Goal: Information Seeking & Learning: Learn about a topic

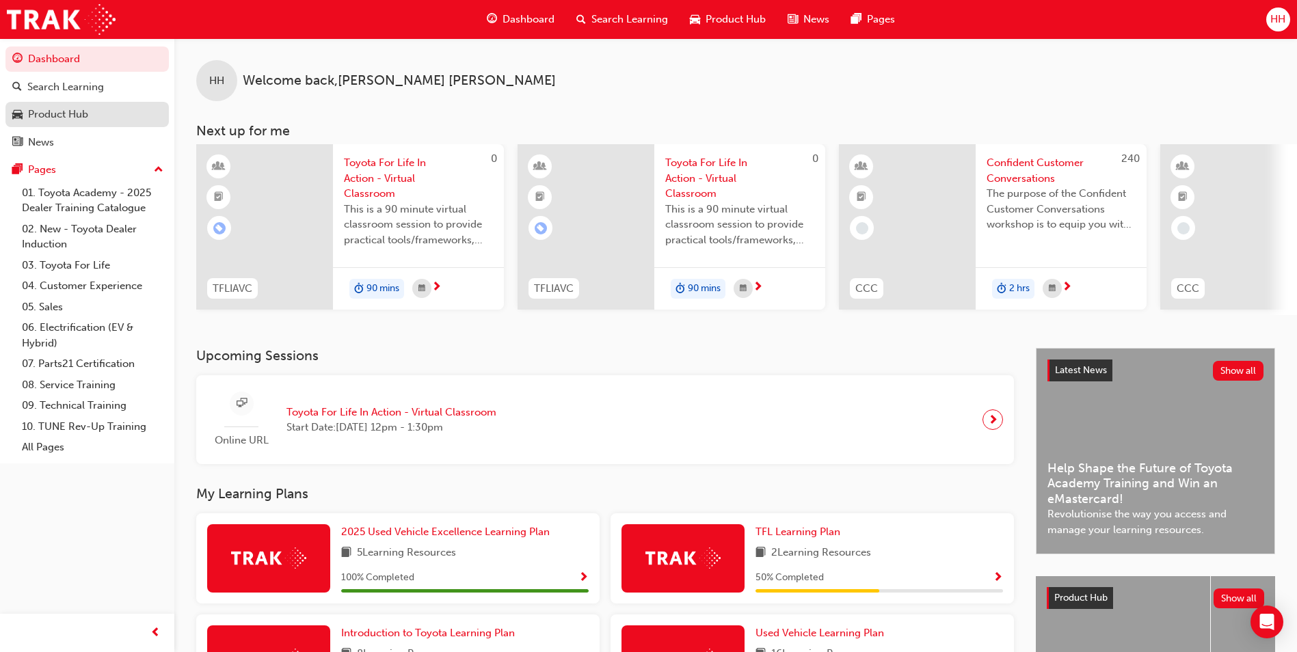
click at [111, 122] on div "Product Hub" at bounding box center [87, 114] width 150 height 17
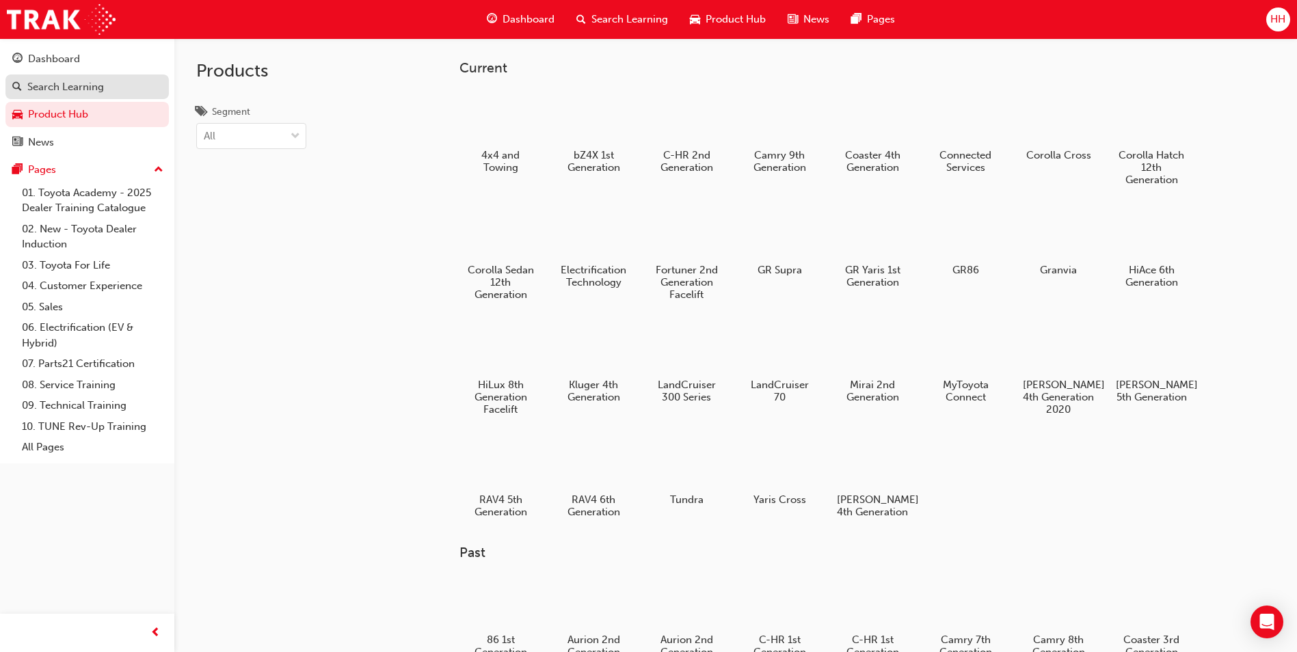
click at [102, 83] on div "Search Learning" at bounding box center [65, 87] width 77 height 16
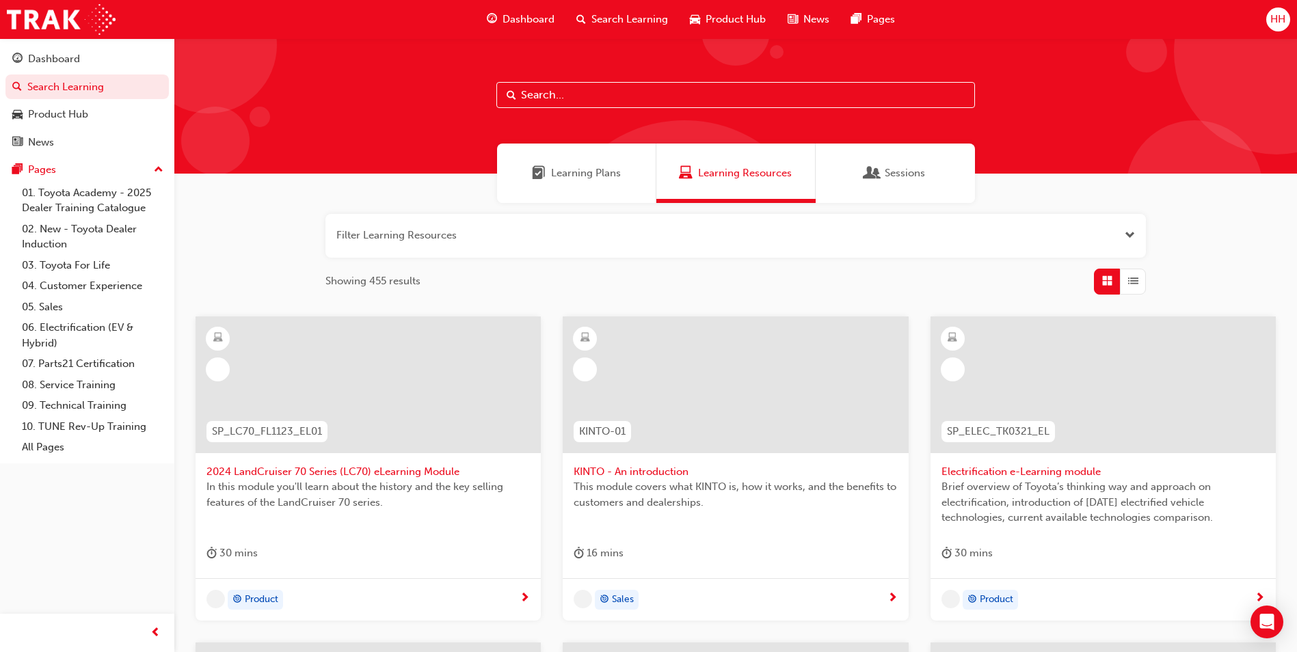
click at [620, 164] on div "Learning Plans" at bounding box center [576, 173] width 159 height 59
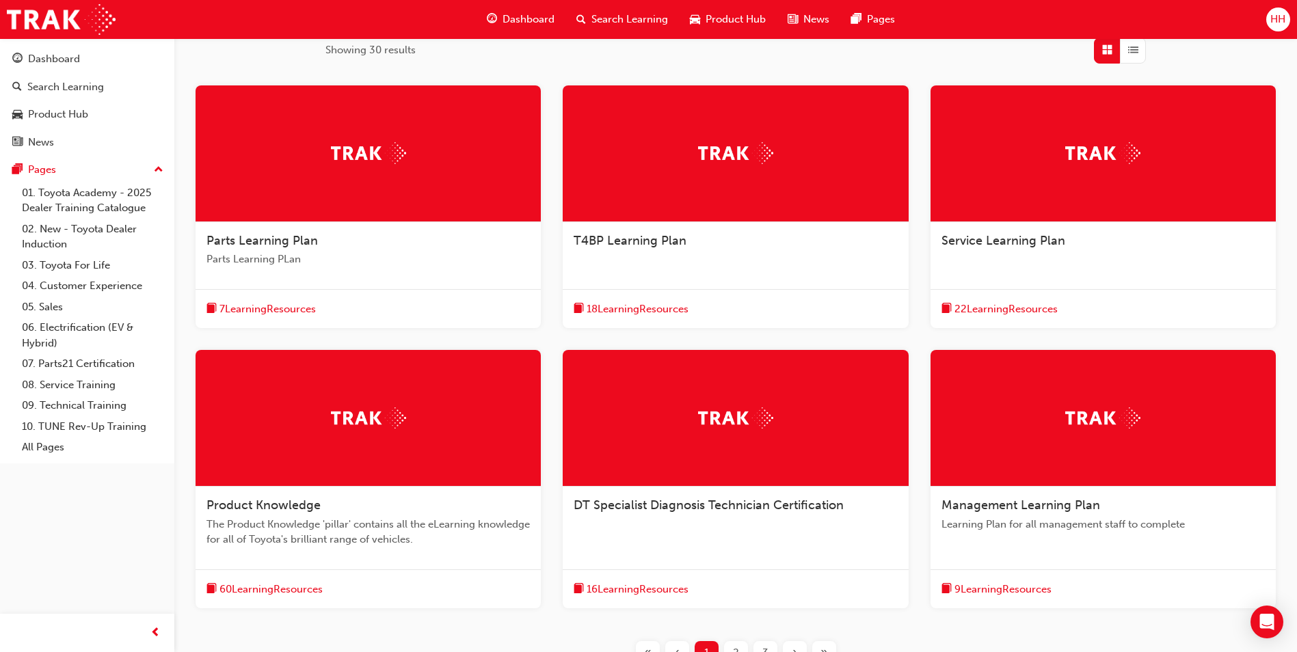
scroll to position [274, 0]
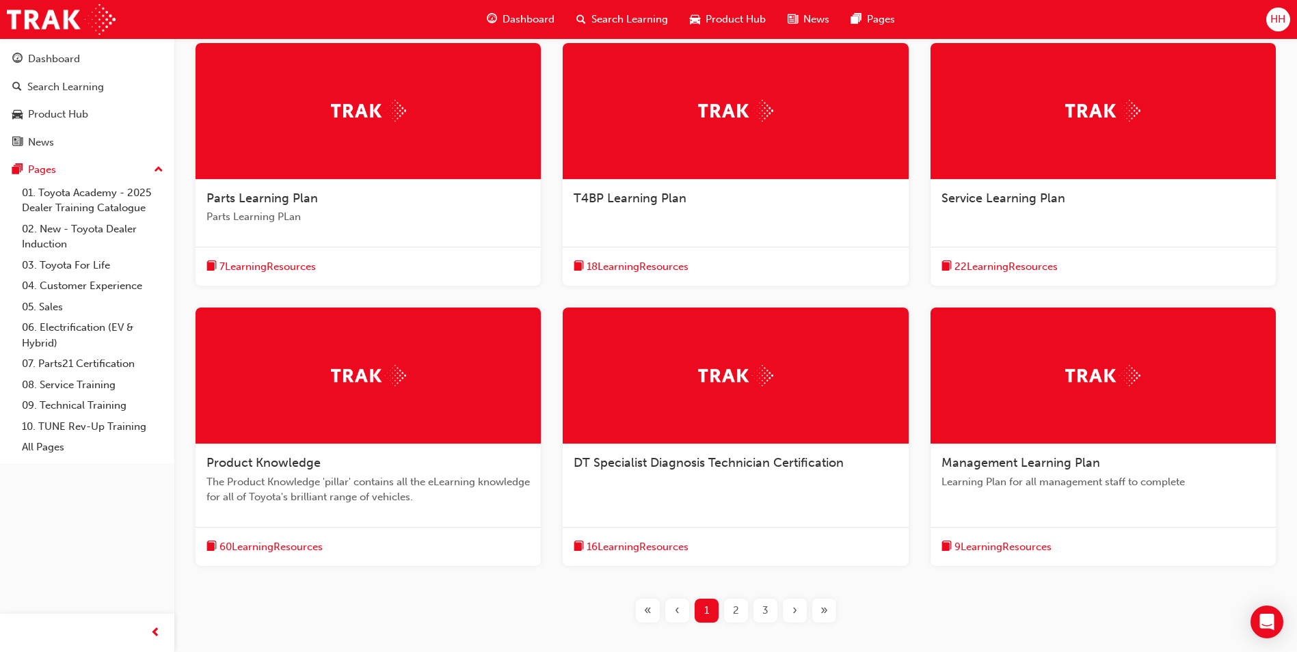
click at [742, 610] on div "2" at bounding box center [736, 611] width 24 height 24
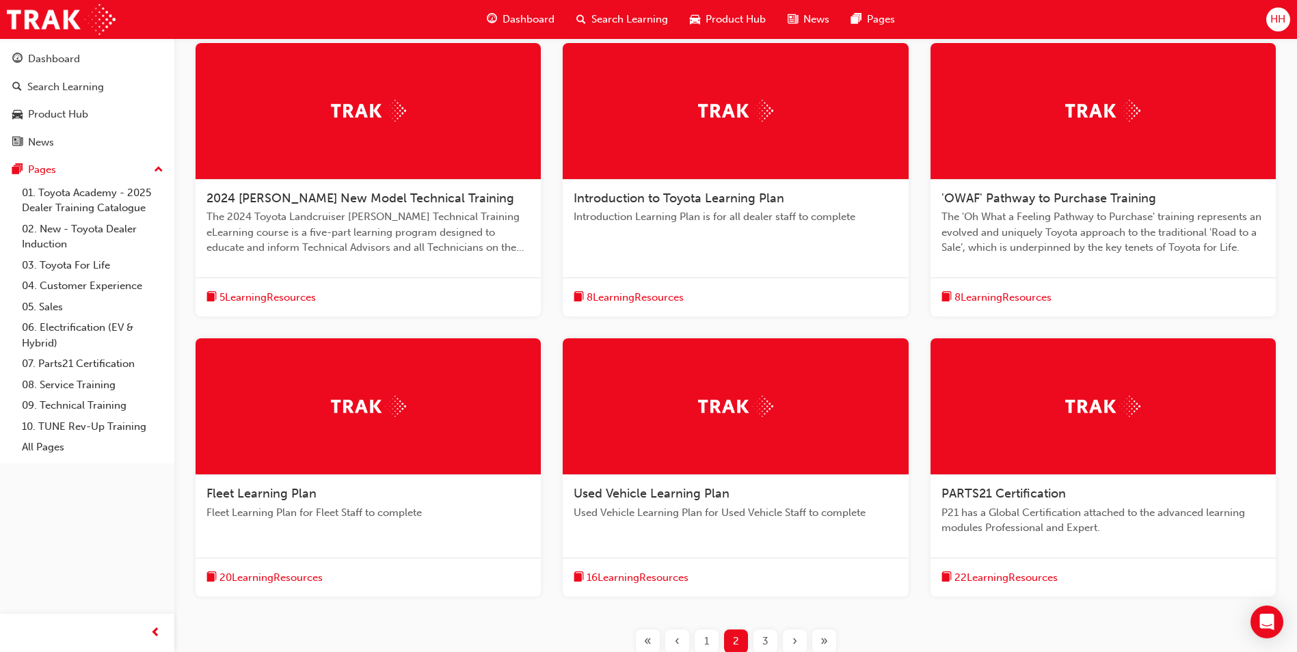
click at [759, 641] on div "3" at bounding box center [766, 642] width 24 height 24
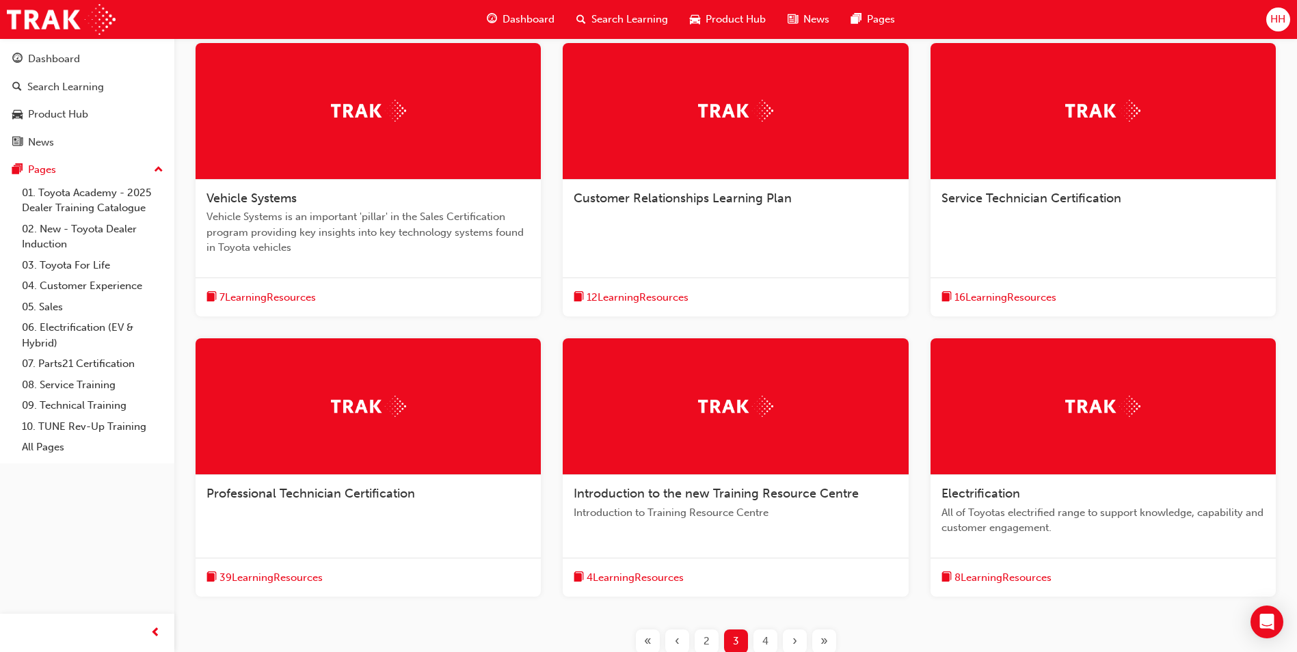
click at [715, 23] on span "Product Hub" at bounding box center [736, 20] width 60 height 16
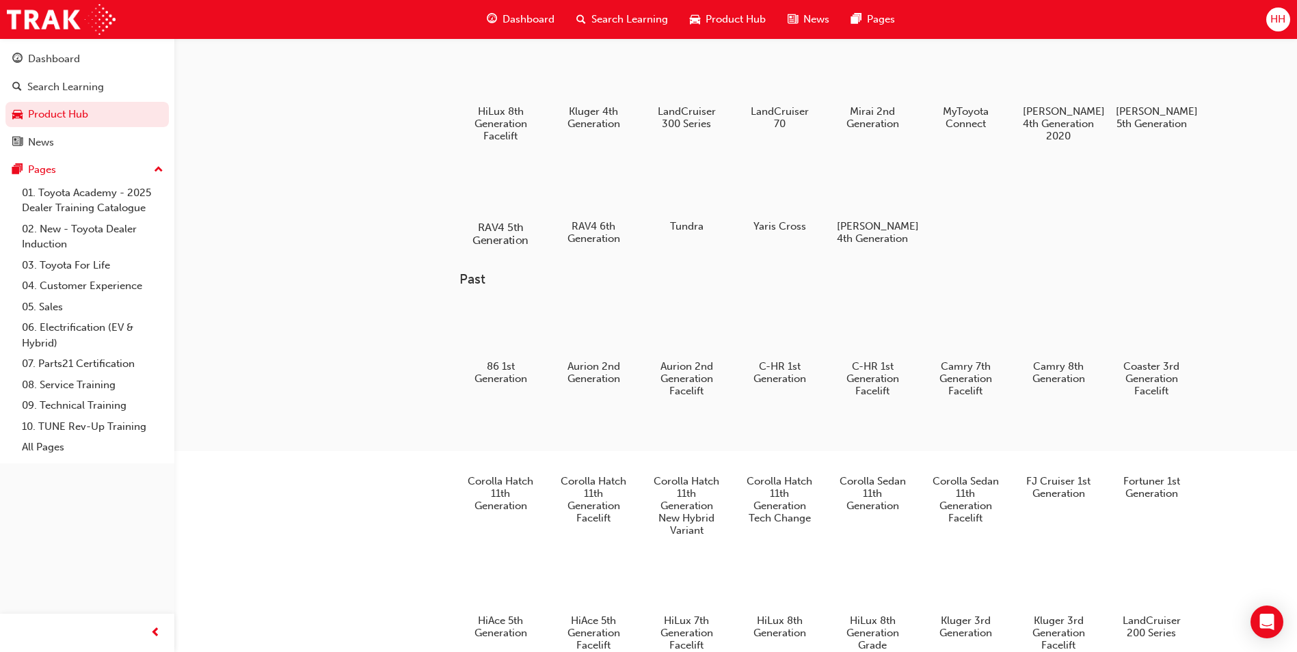
click at [504, 191] on div at bounding box center [501, 188] width 76 height 54
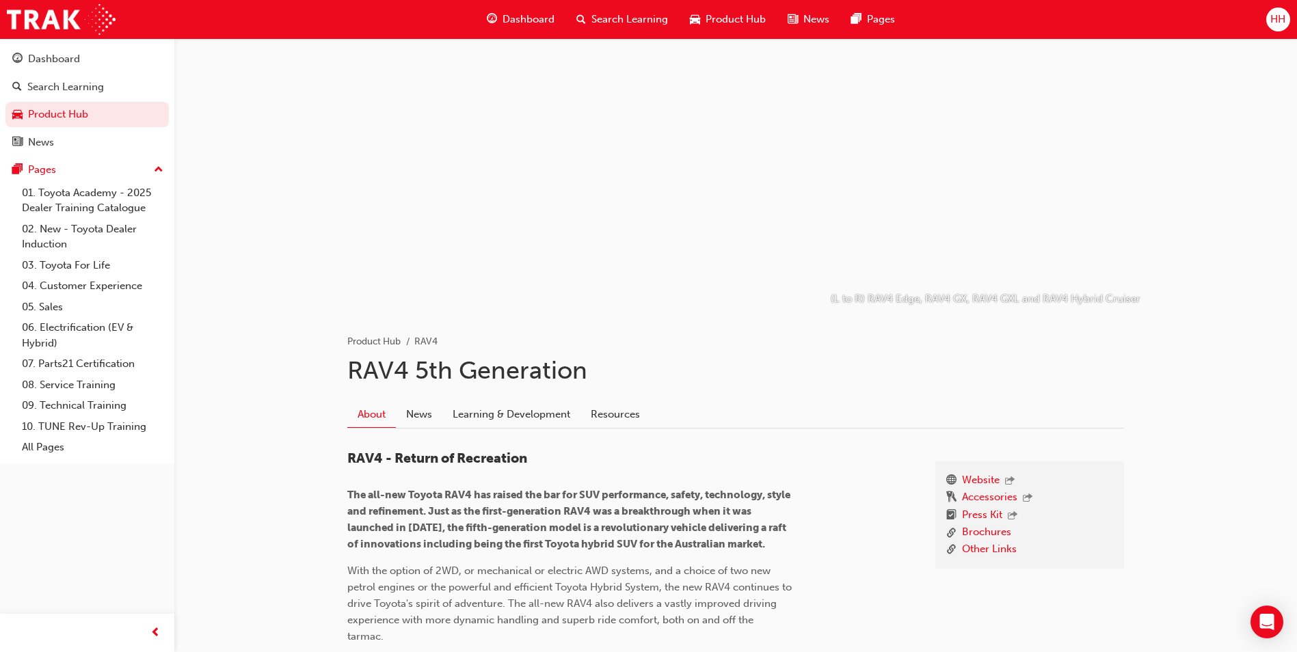
click at [706, 29] on div "Product Hub" at bounding box center [728, 19] width 98 height 28
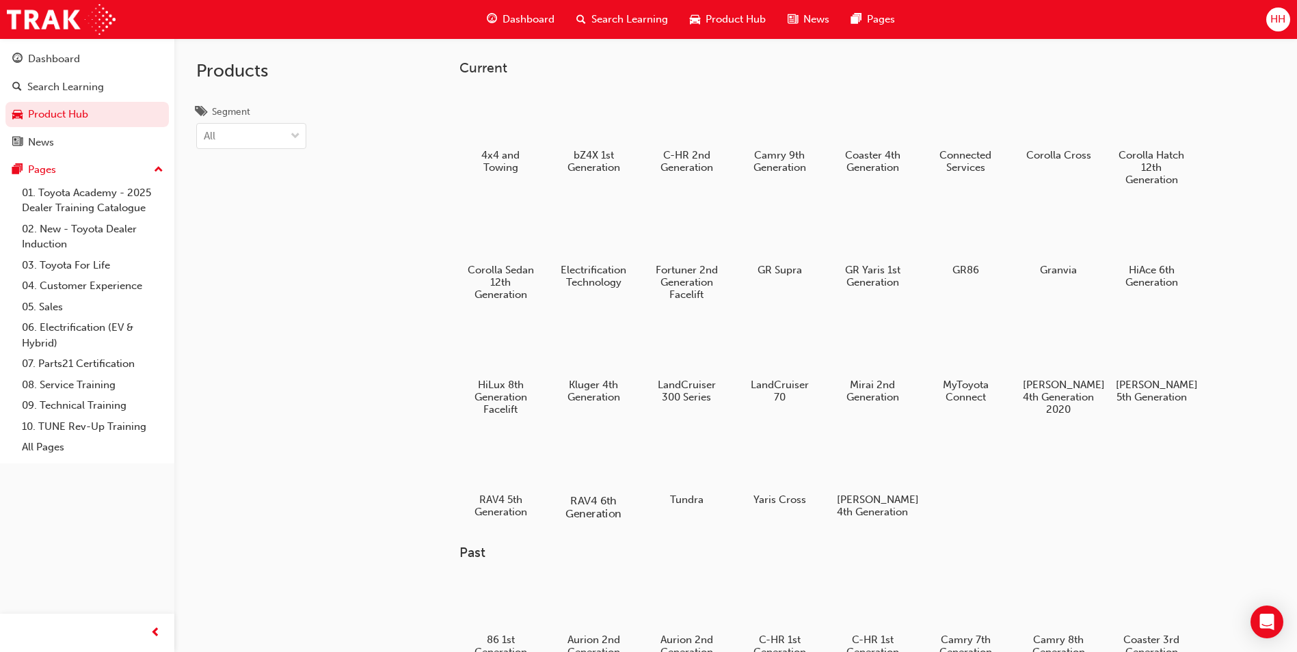
click at [602, 463] on div at bounding box center [594, 461] width 76 height 55
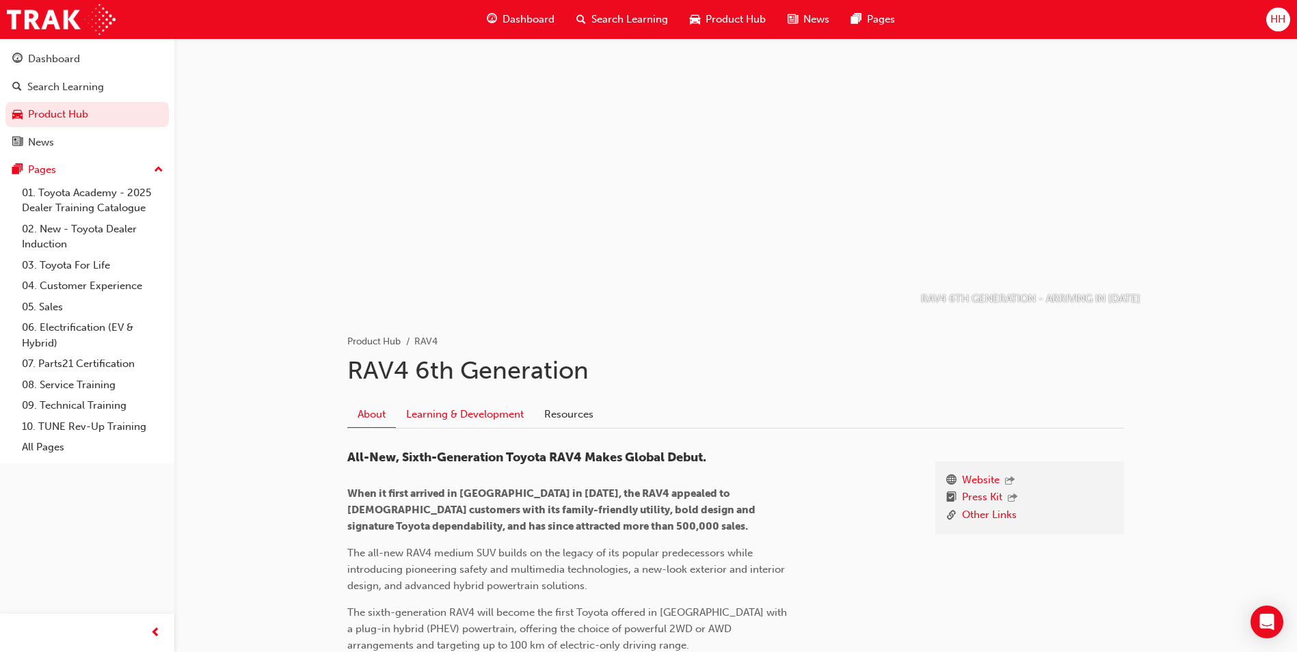
click at [444, 425] on link "Learning & Development" at bounding box center [465, 414] width 138 height 26
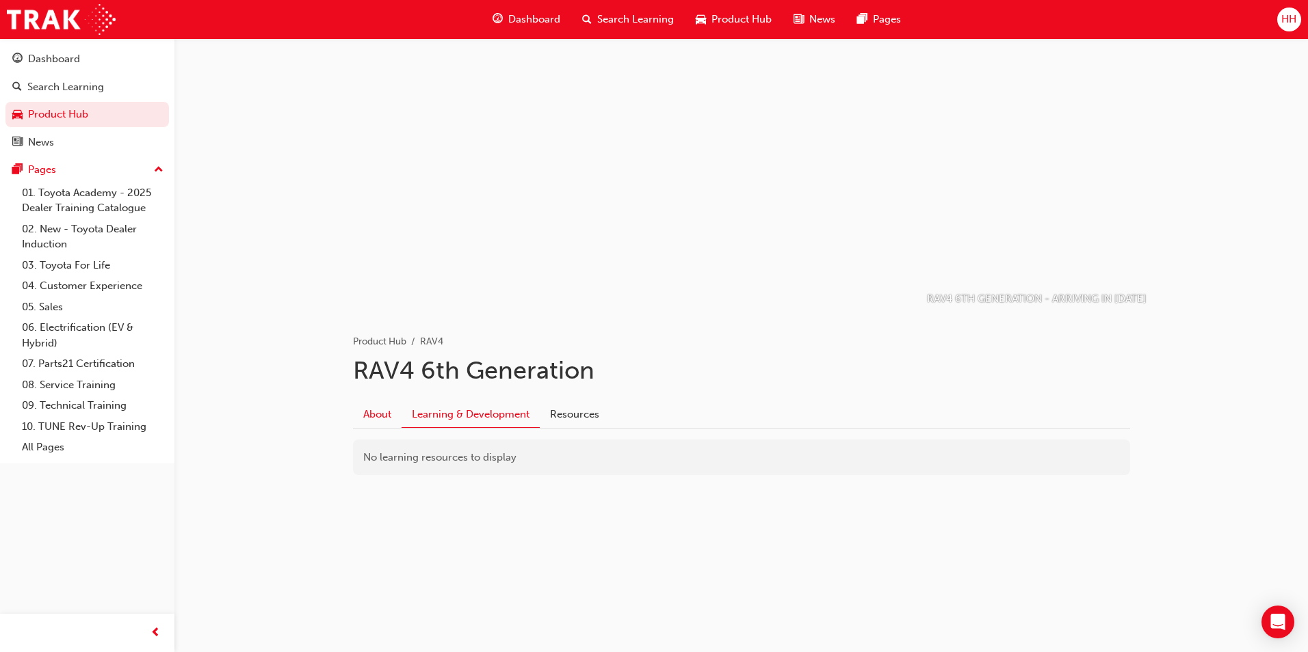
click at [391, 413] on link "About" at bounding box center [377, 414] width 49 height 26
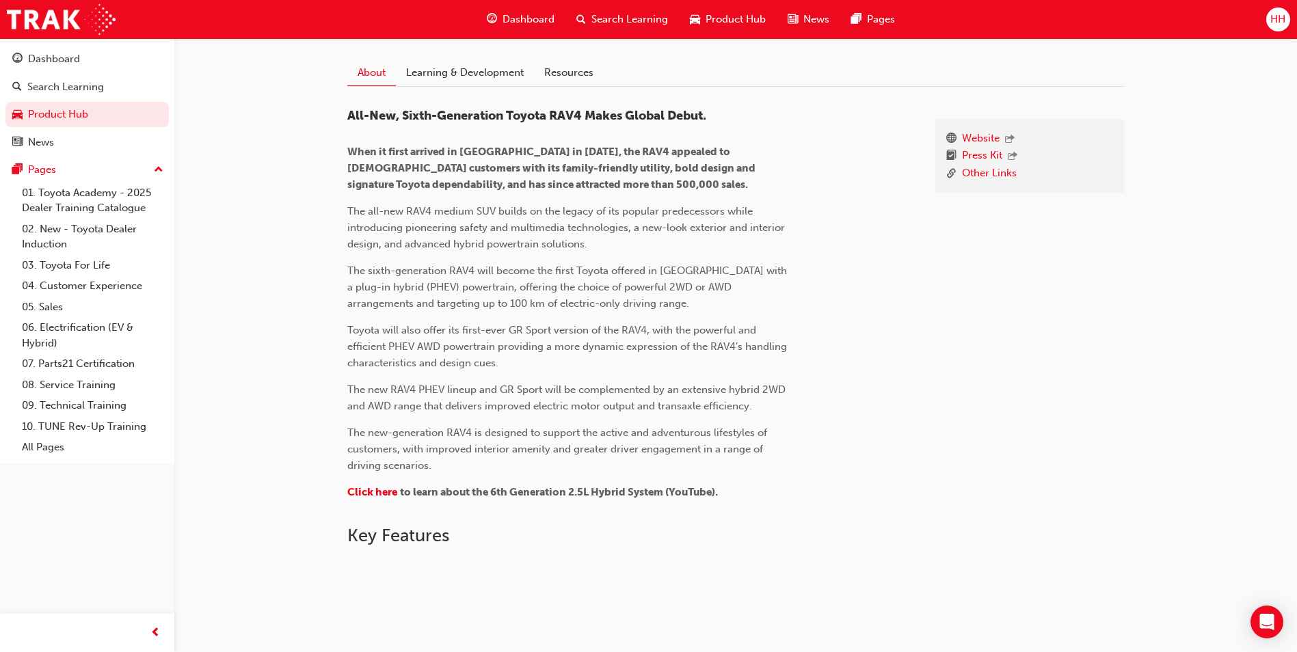
scroll to position [274, 0]
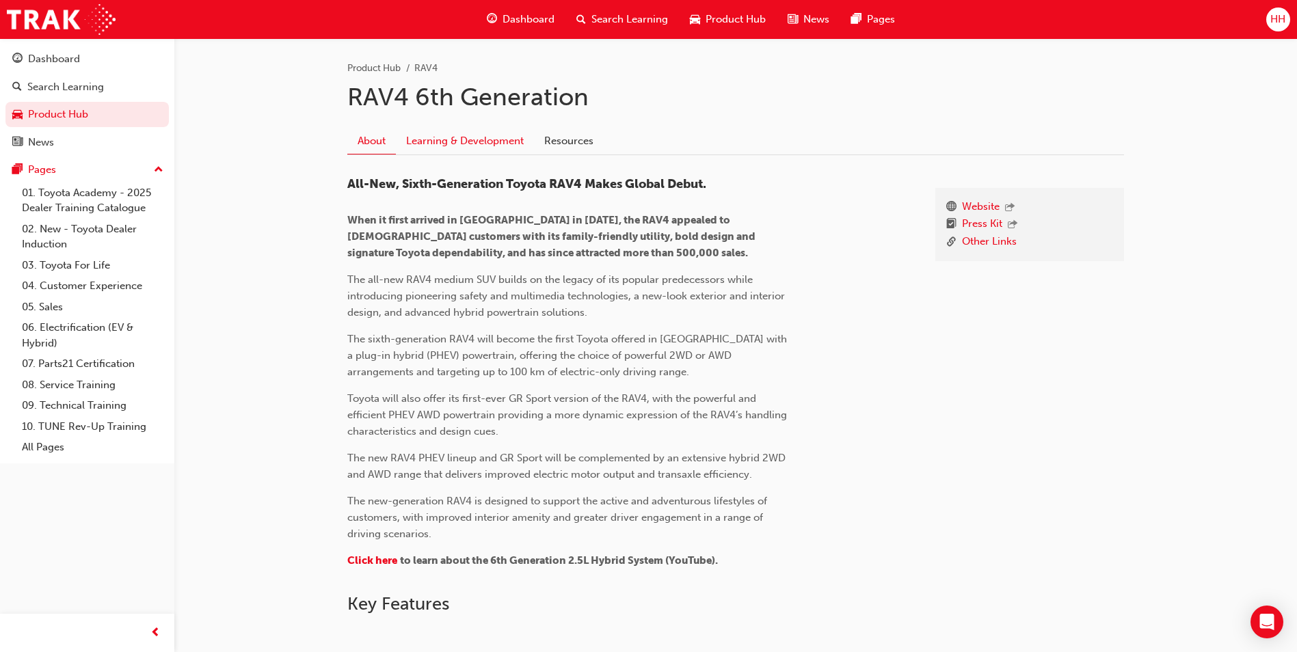
click at [510, 136] on link "Learning & Development" at bounding box center [465, 141] width 138 height 26
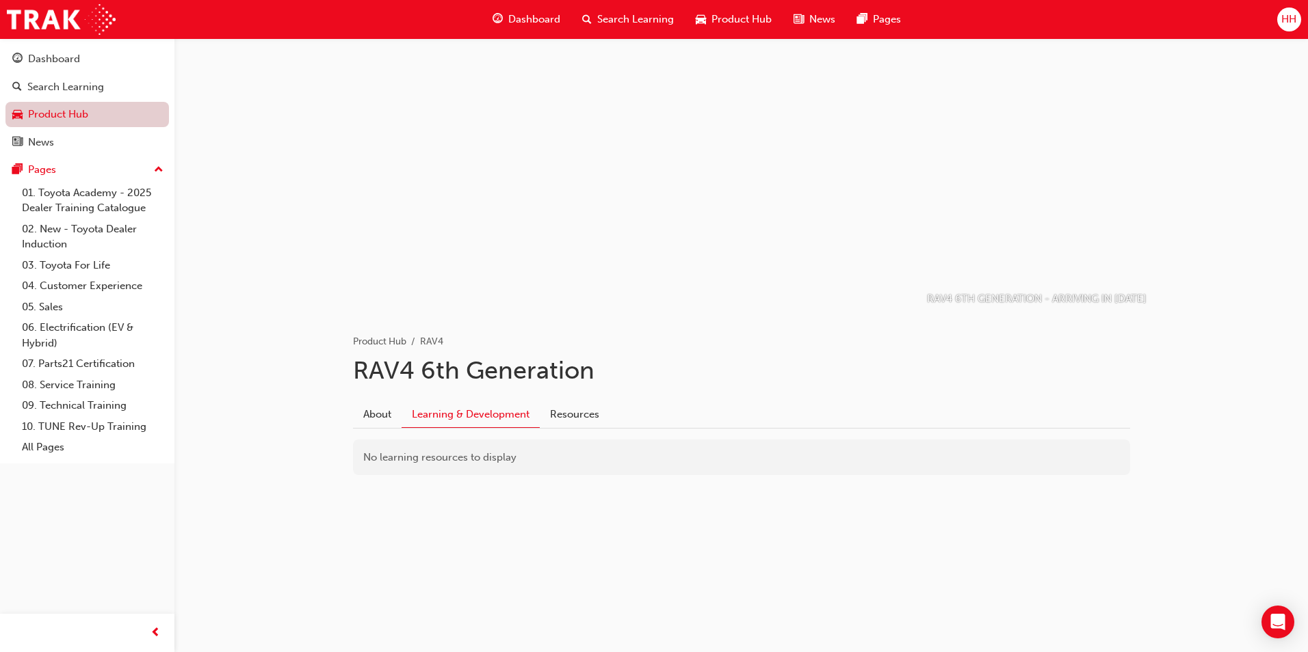
click at [135, 121] on link "Product Hub" at bounding box center [86, 114] width 163 height 25
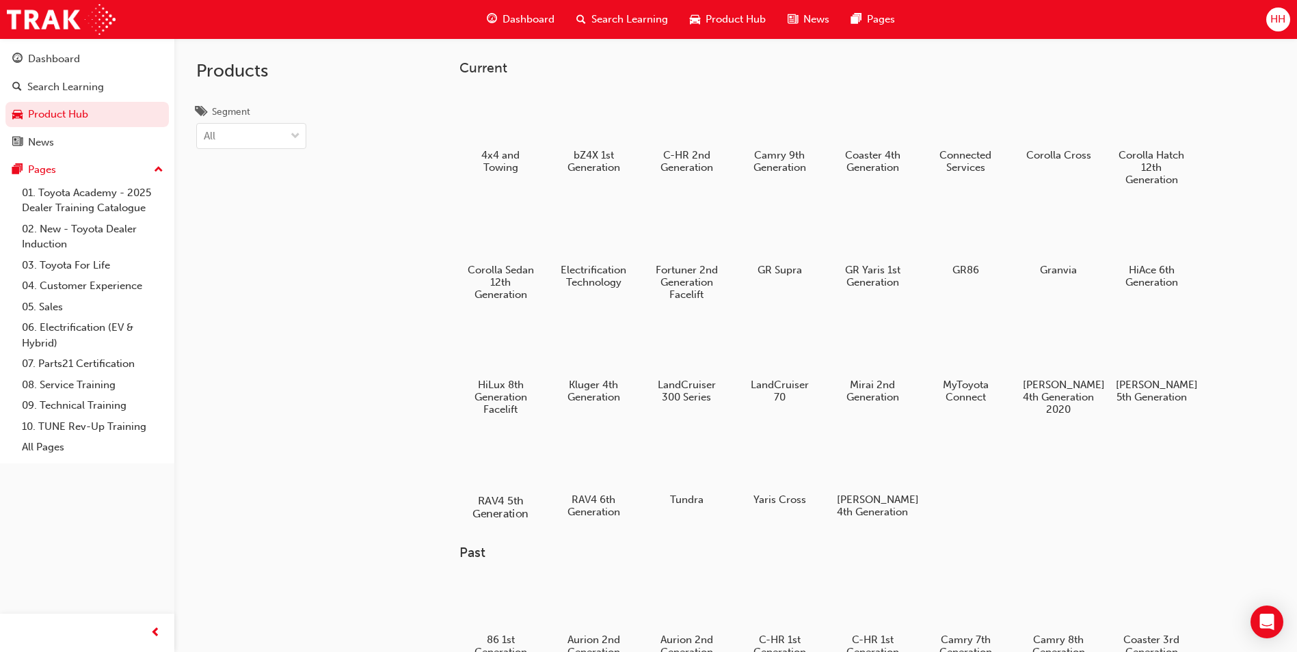
click at [486, 470] on div at bounding box center [501, 461] width 76 height 55
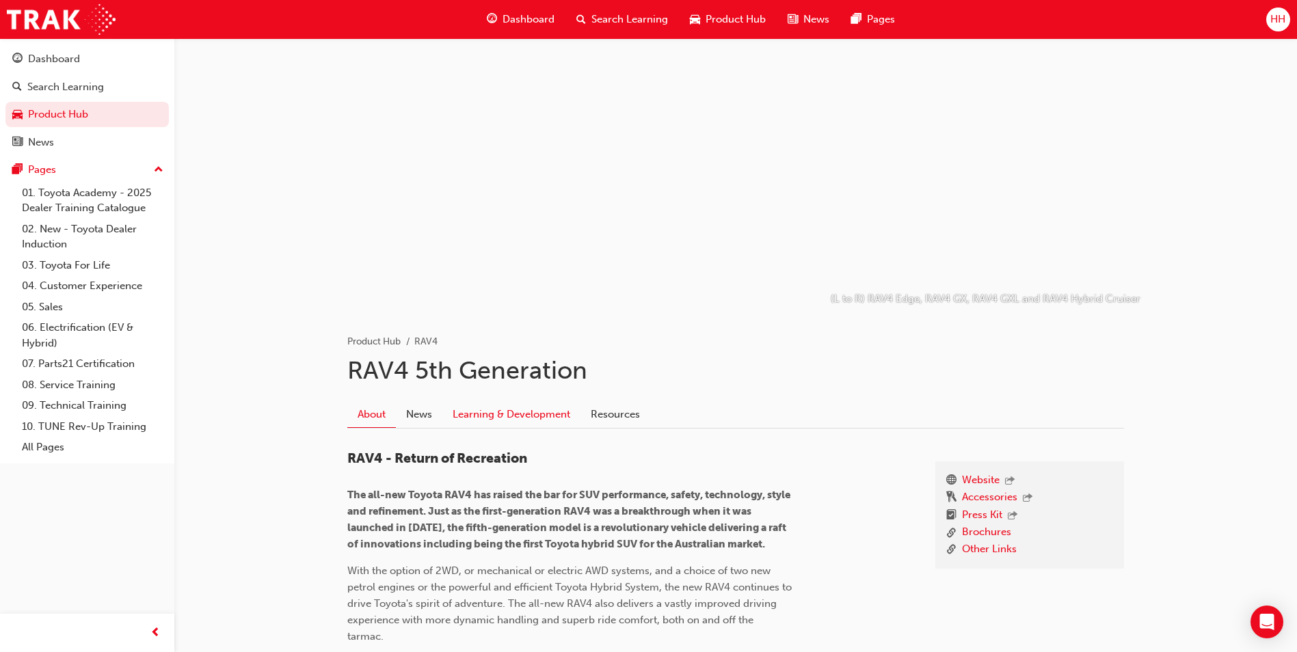
click at [458, 412] on link "Learning & Development" at bounding box center [511, 414] width 138 height 26
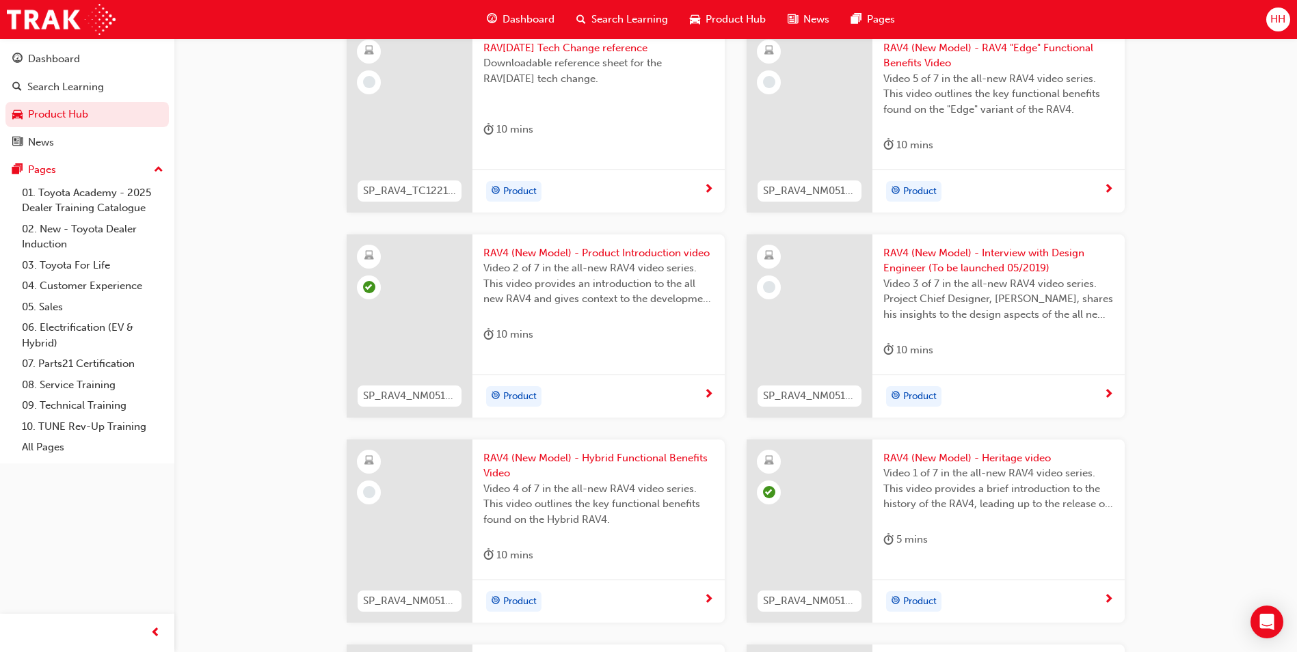
scroll to position [479, 0]
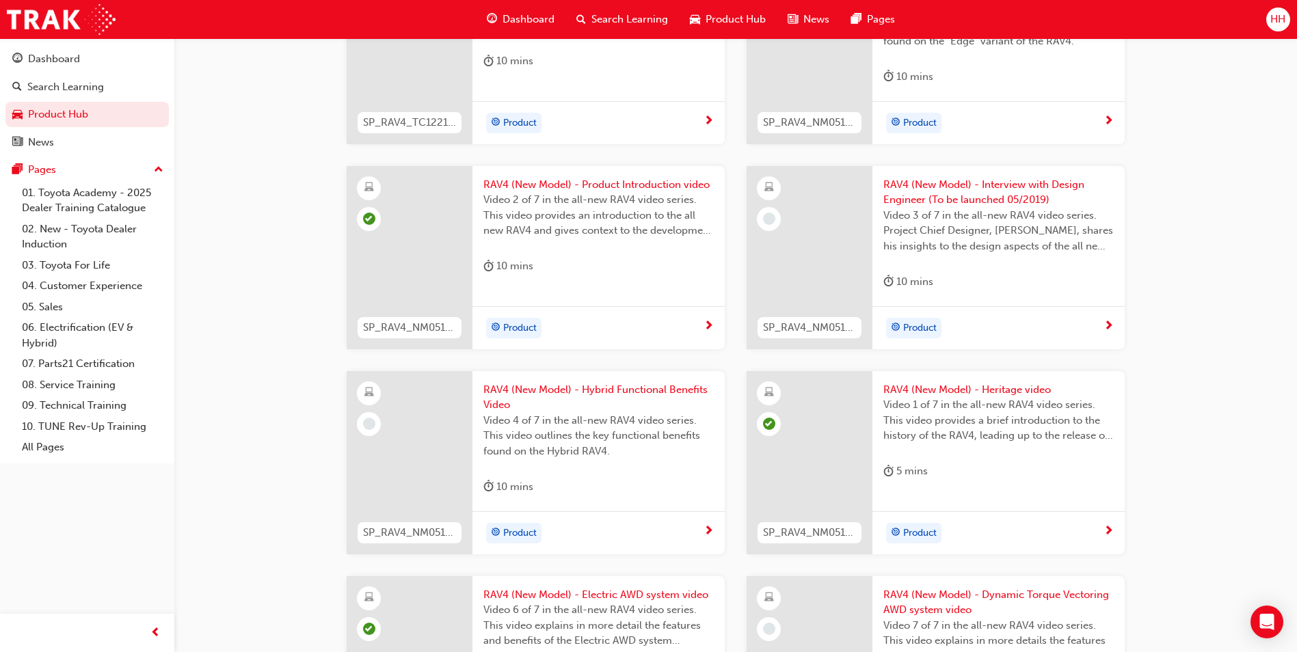
click at [976, 315] on div "Product" at bounding box center [999, 327] width 252 height 43
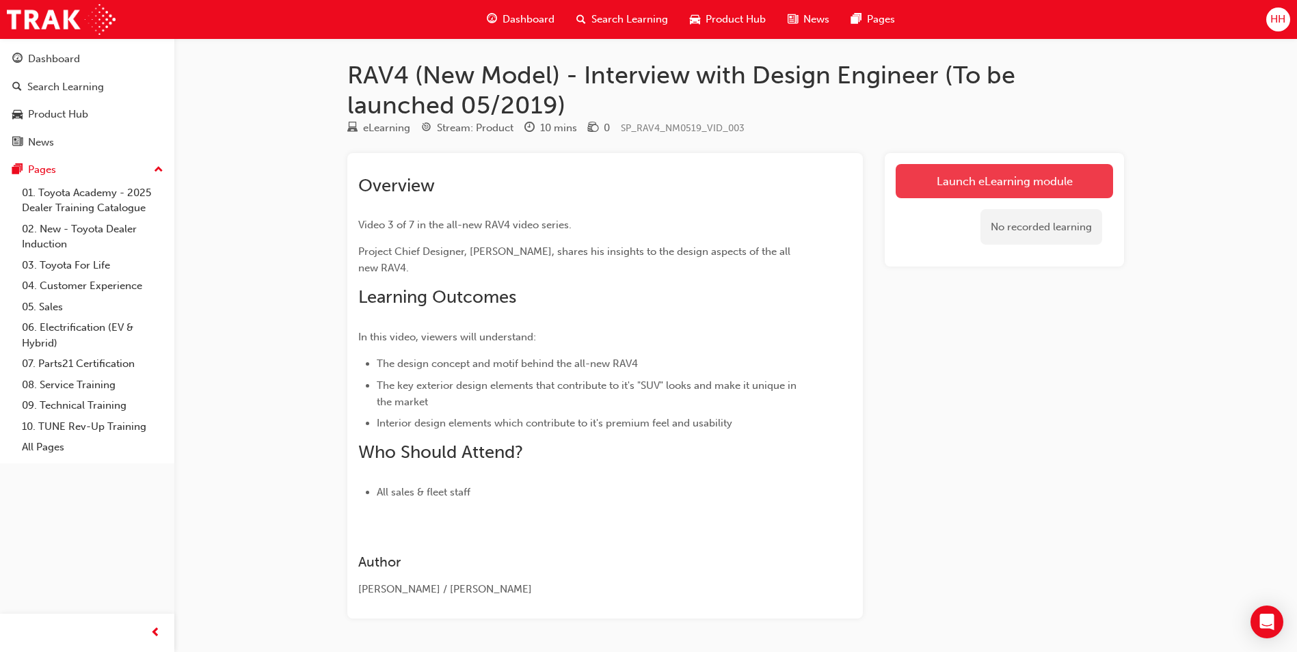
click at [975, 182] on link "Launch eLearning module" at bounding box center [1004, 181] width 217 height 34
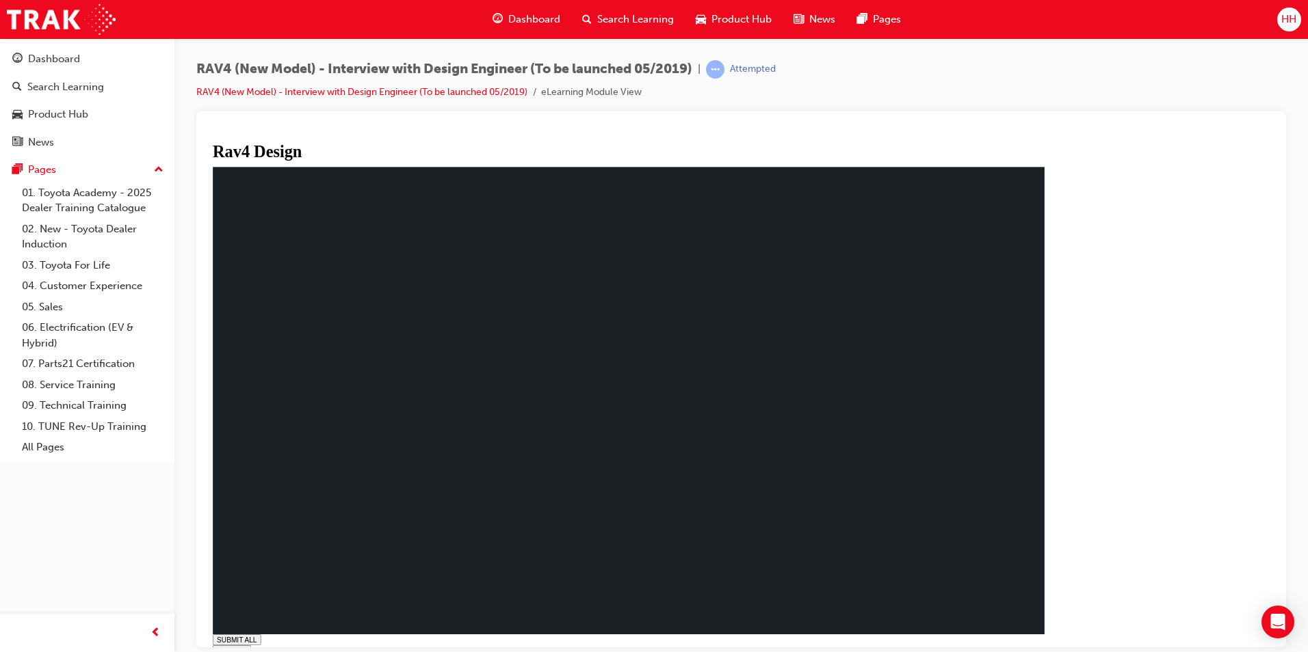
type input "0.424"
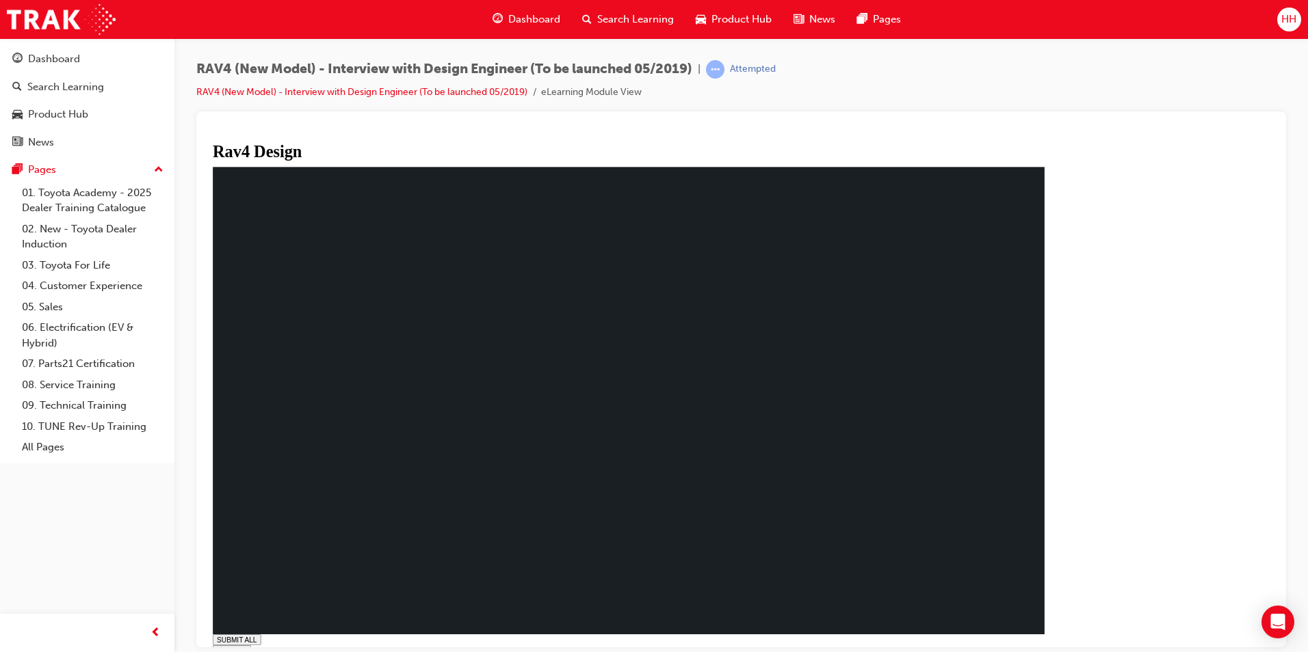
click at [246, 92] on link "RAV4 (New Model) - Interview with Design Engineer (To be launched 05/2019)" at bounding box center [361, 92] width 331 height 12
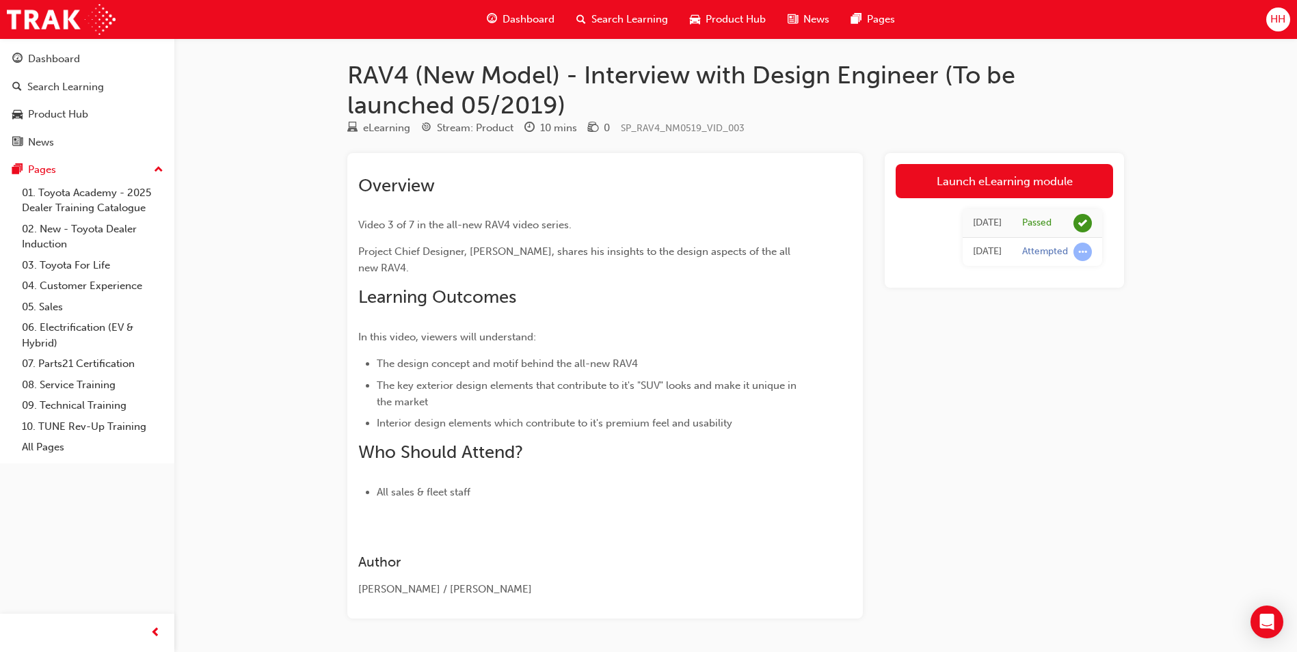
click at [692, 22] on span "car-icon" at bounding box center [695, 19] width 10 height 17
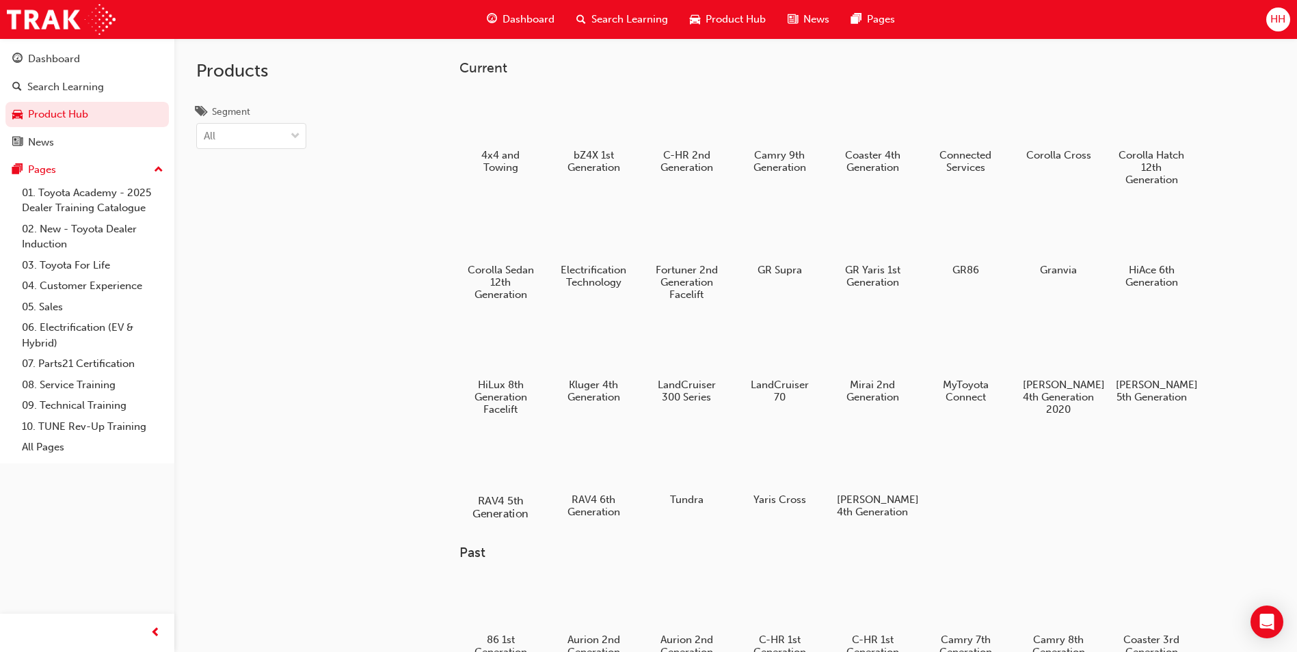
click at [493, 513] on h5 "RAV4 5th Generation" at bounding box center [501, 507] width 76 height 26
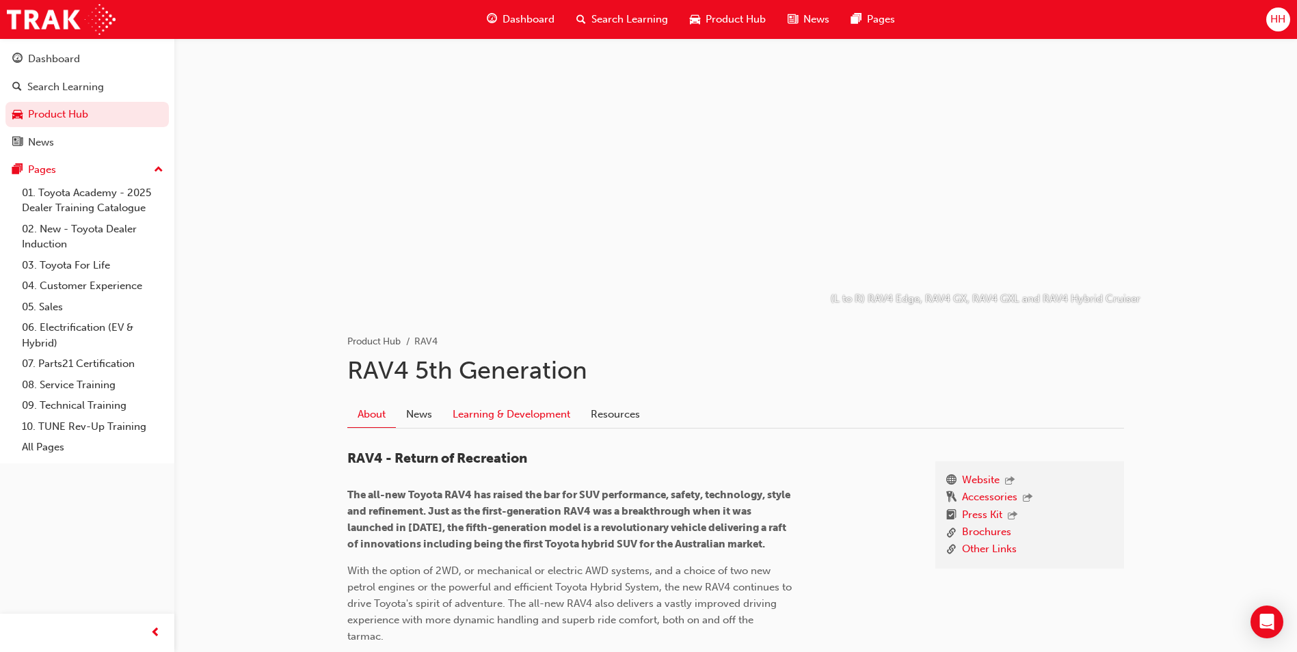
click at [477, 416] on link "Learning & Development" at bounding box center [511, 414] width 138 height 26
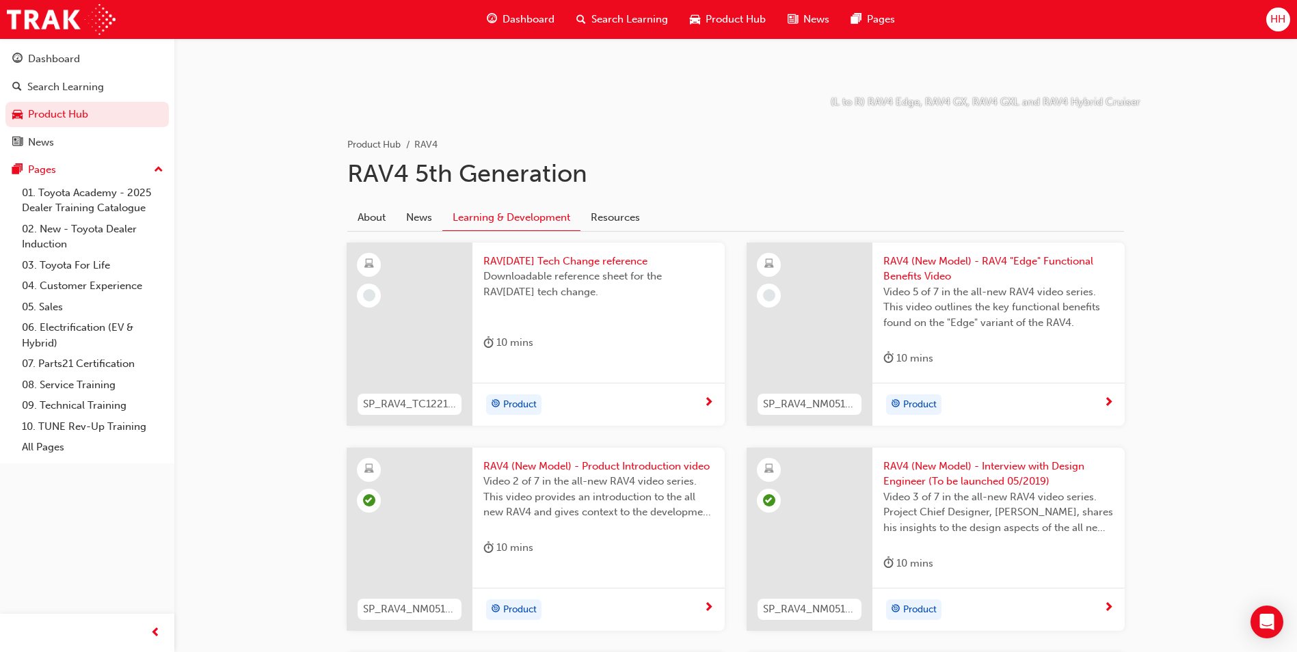
scroll to position [410, 0]
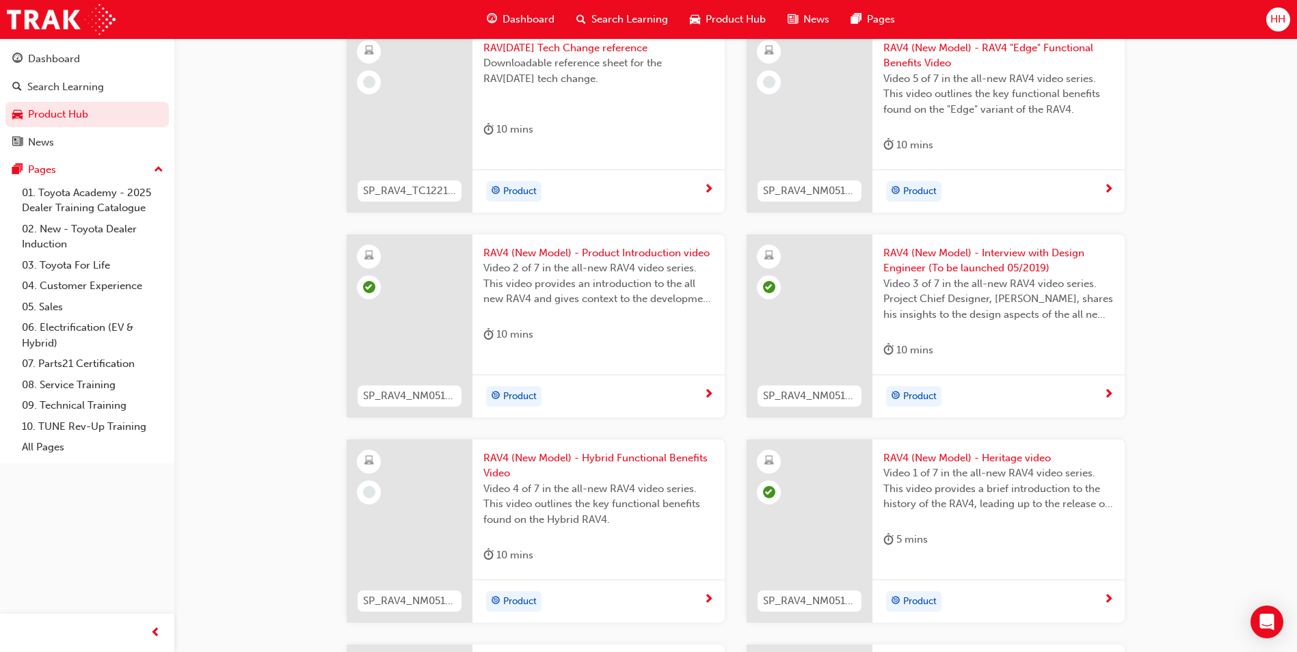
click at [548, 600] on div "Product" at bounding box center [594, 602] width 220 height 21
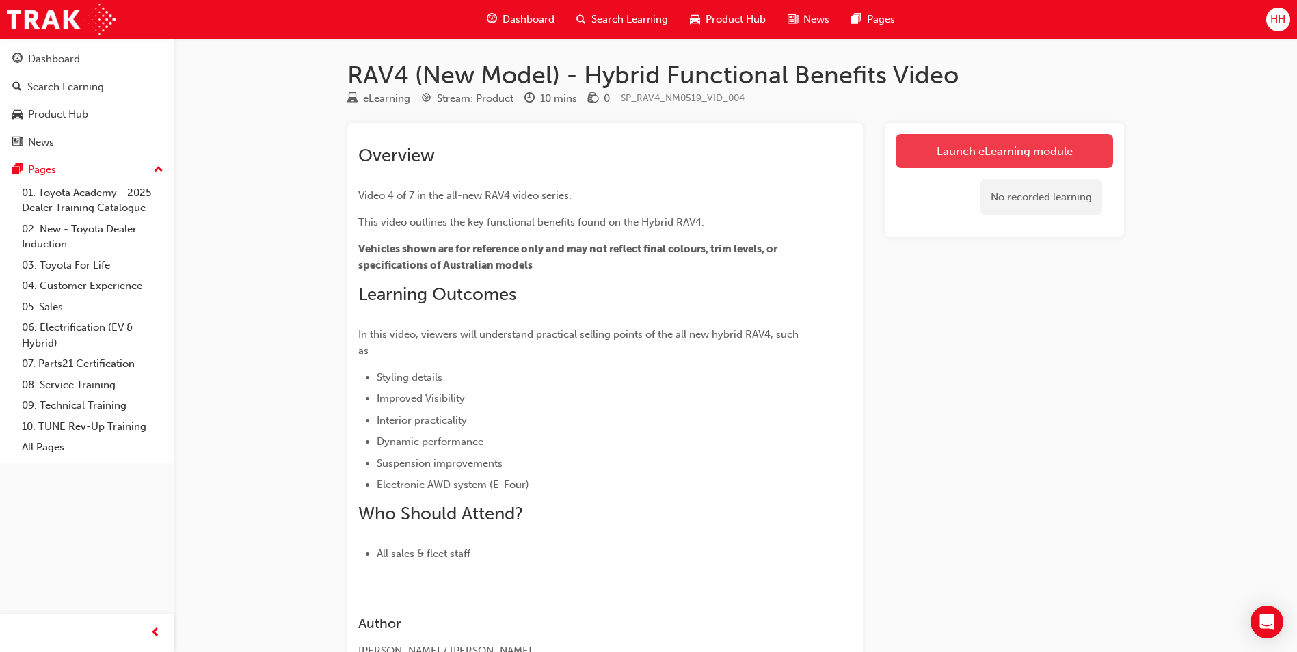
click at [951, 134] on link "Launch eLearning module" at bounding box center [1004, 151] width 217 height 34
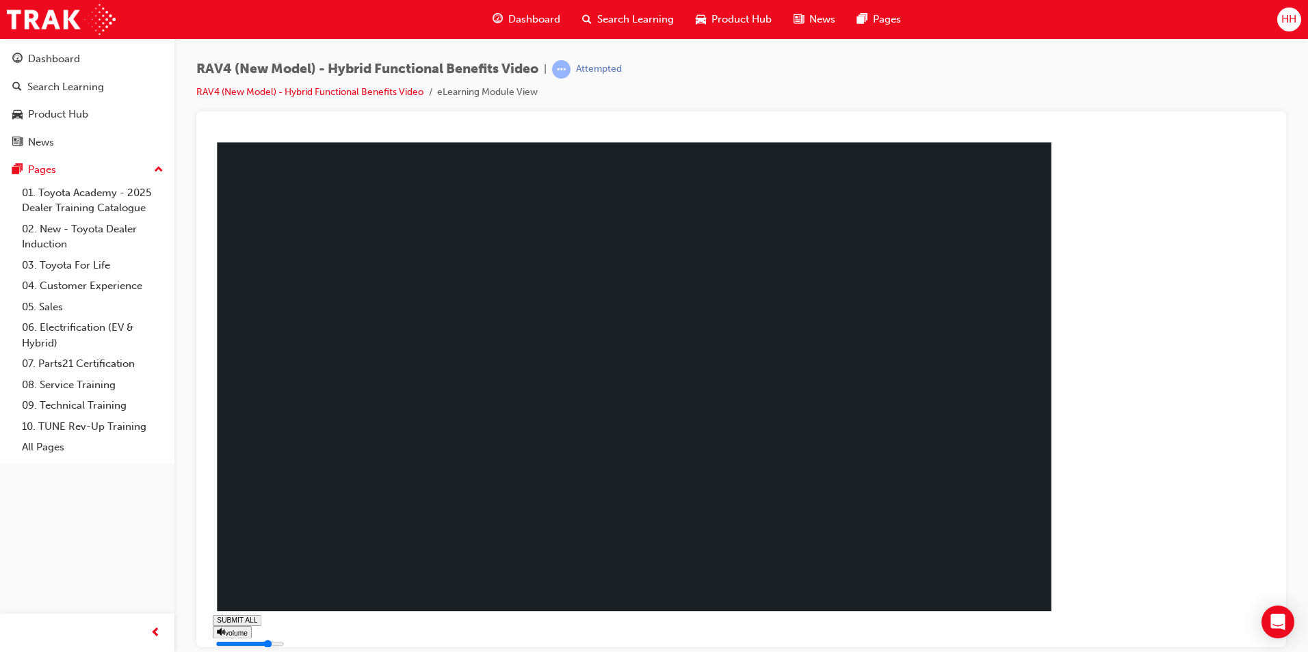
type input "1"
click at [116, 106] on div "Product Hub" at bounding box center [87, 114] width 150 height 17
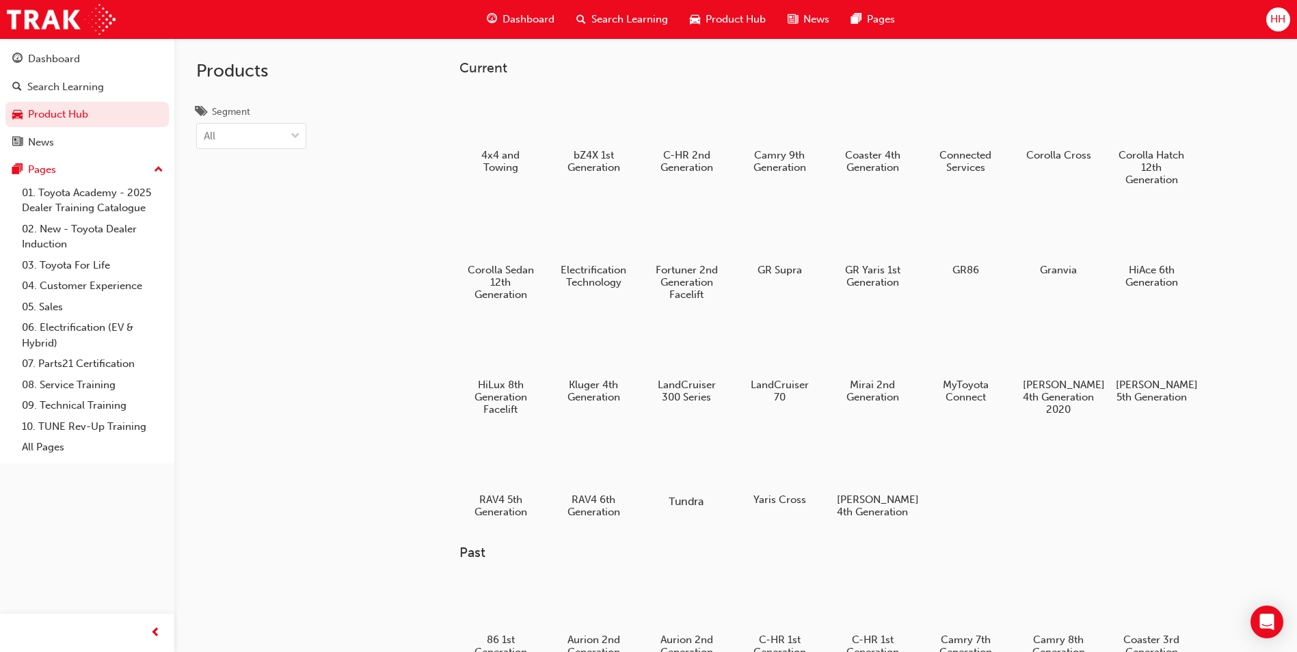
click at [690, 483] on div at bounding box center [687, 462] width 76 height 54
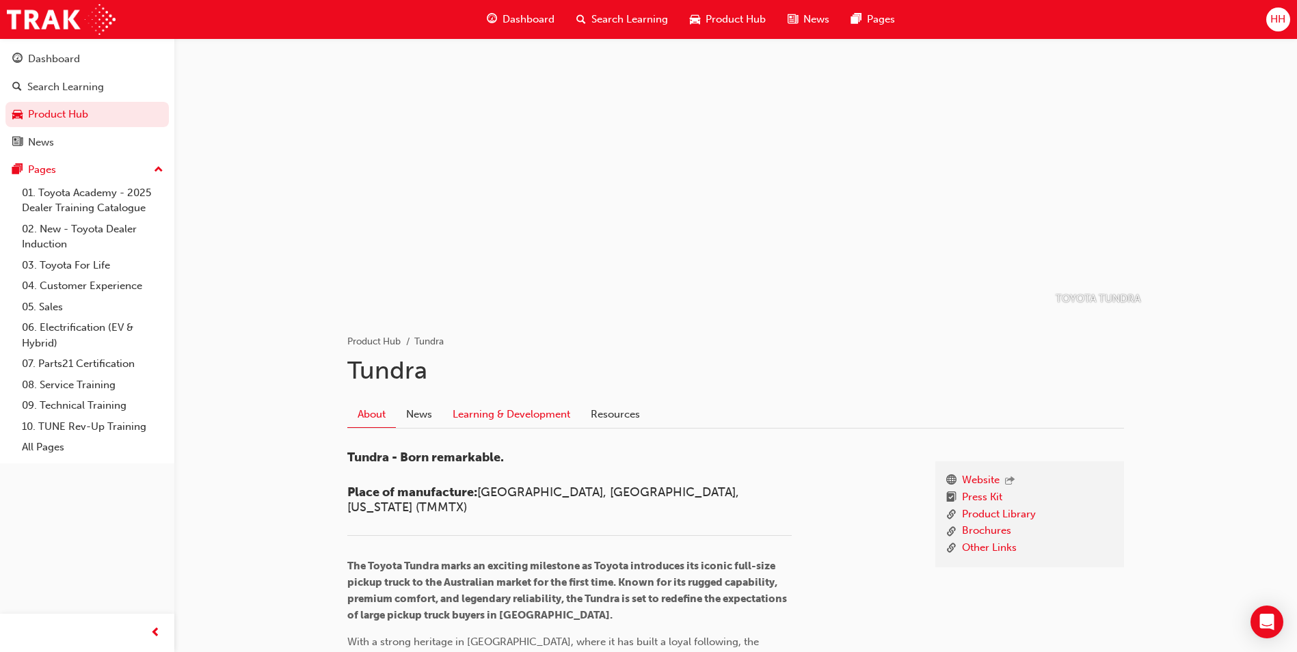
click at [507, 423] on link "Learning & Development" at bounding box center [511, 414] width 138 height 26
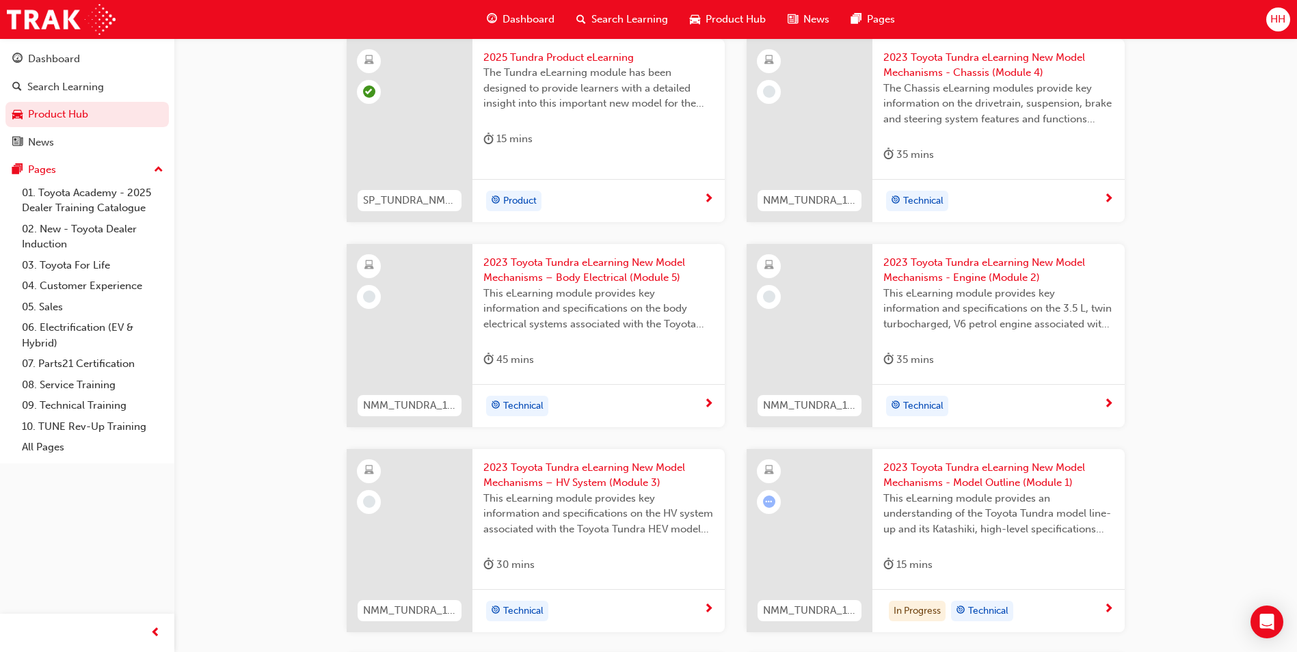
scroll to position [547, 0]
